Goal: Use online tool/utility: Use online tool/utility

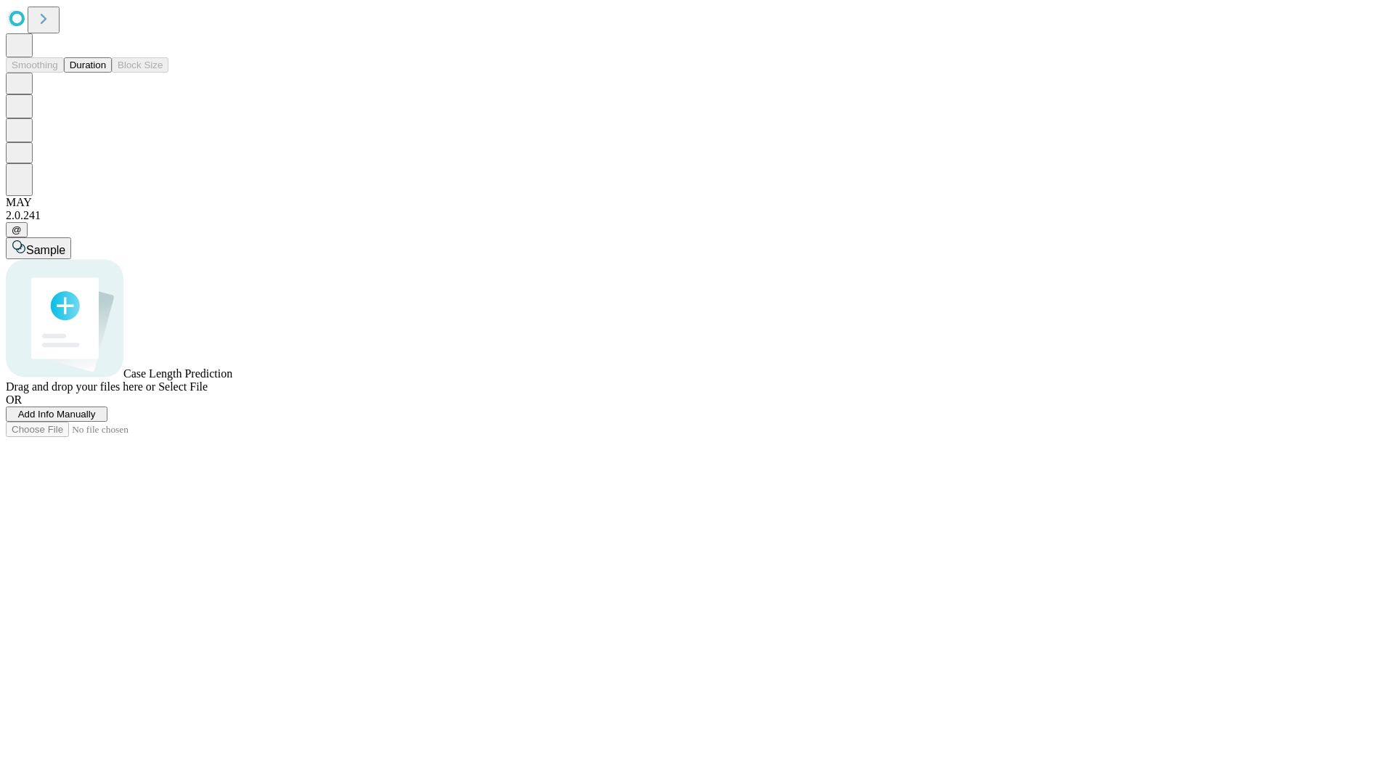
click at [106, 73] on button "Duration" at bounding box center [88, 64] width 48 height 15
click at [208, 393] on span "Select File" at bounding box center [182, 387] width 49 height 12
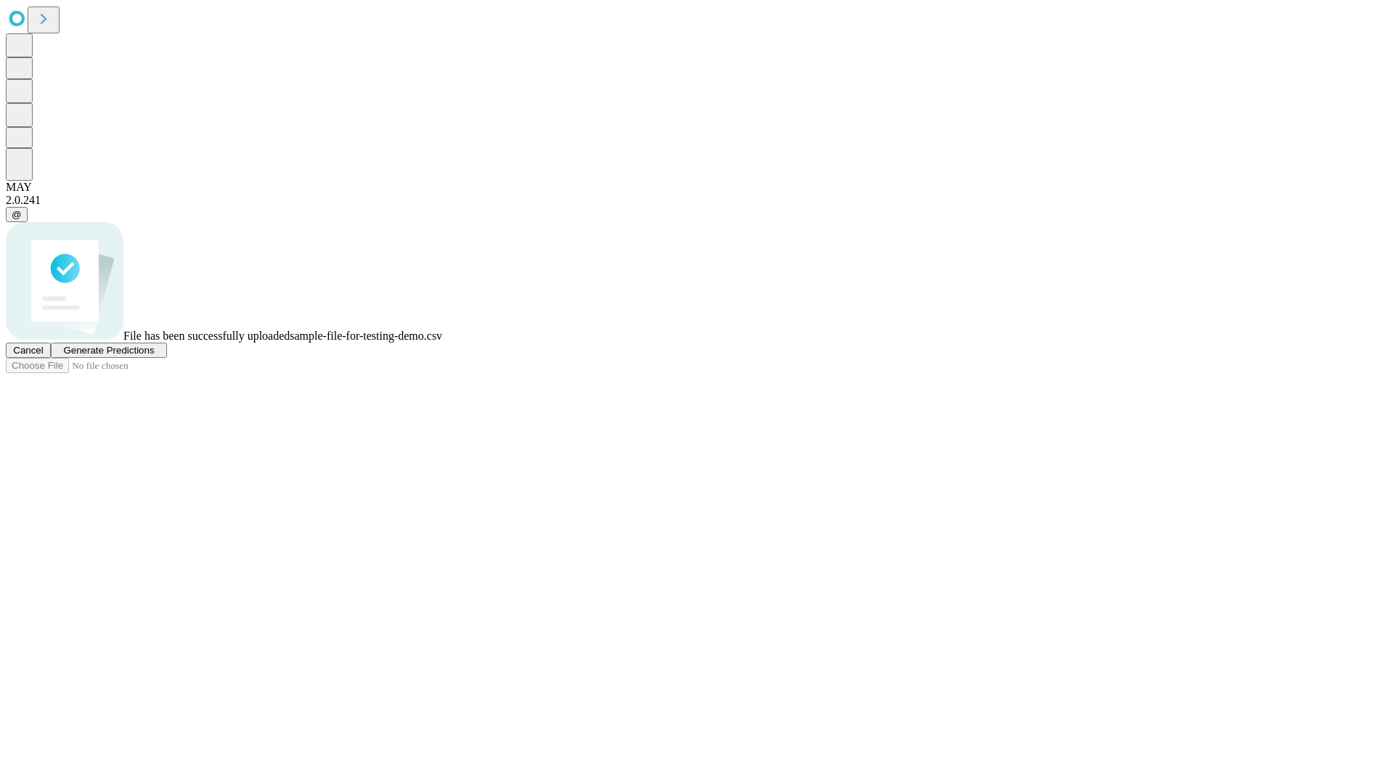
click at [154, 356] on span "Generate Predictions" at bounding box center [108, 350] width 91 height 11
